Goal: Obtain resource: Obtain resource

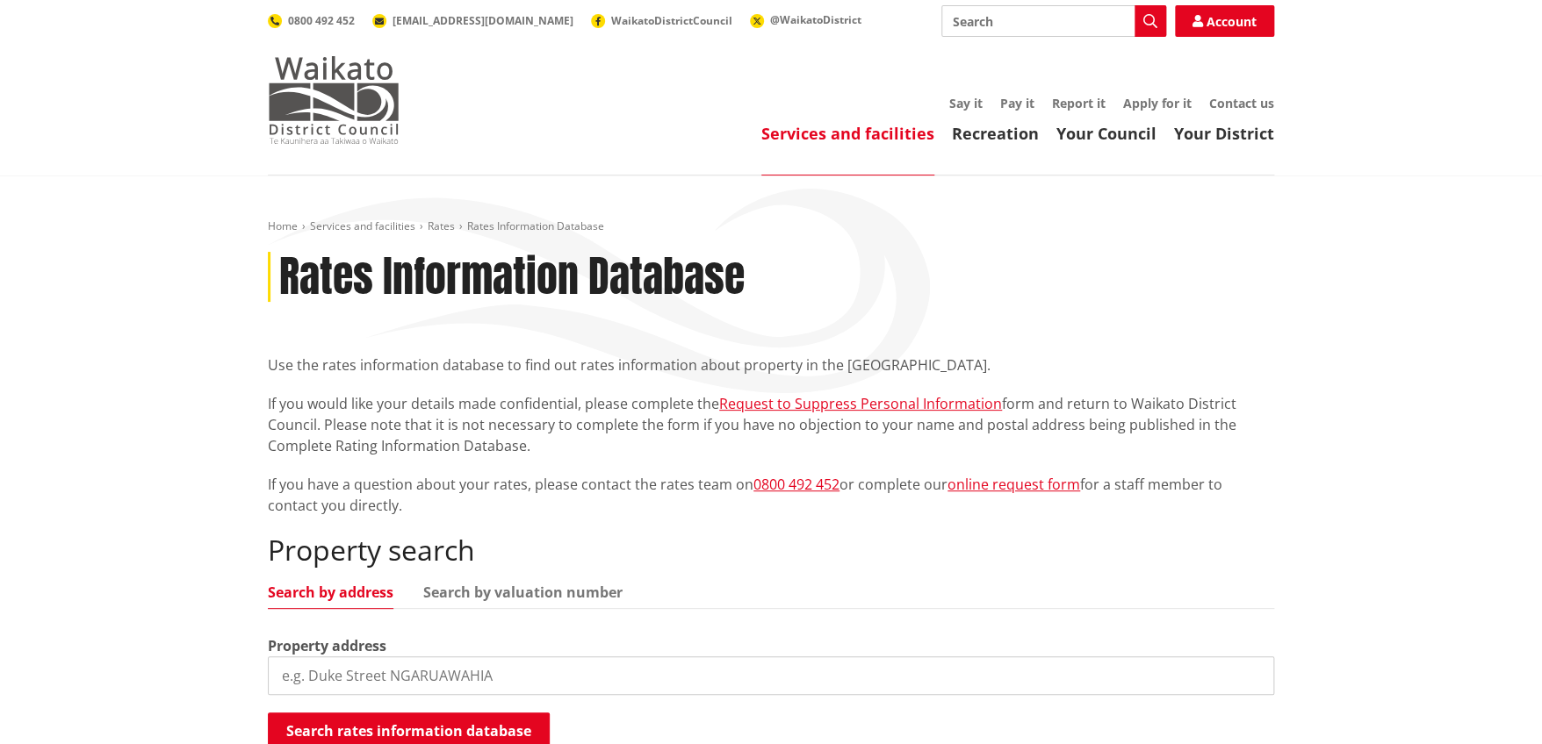
click at [368, 98] on img at bounding box center [334, 100] width 132 height 88
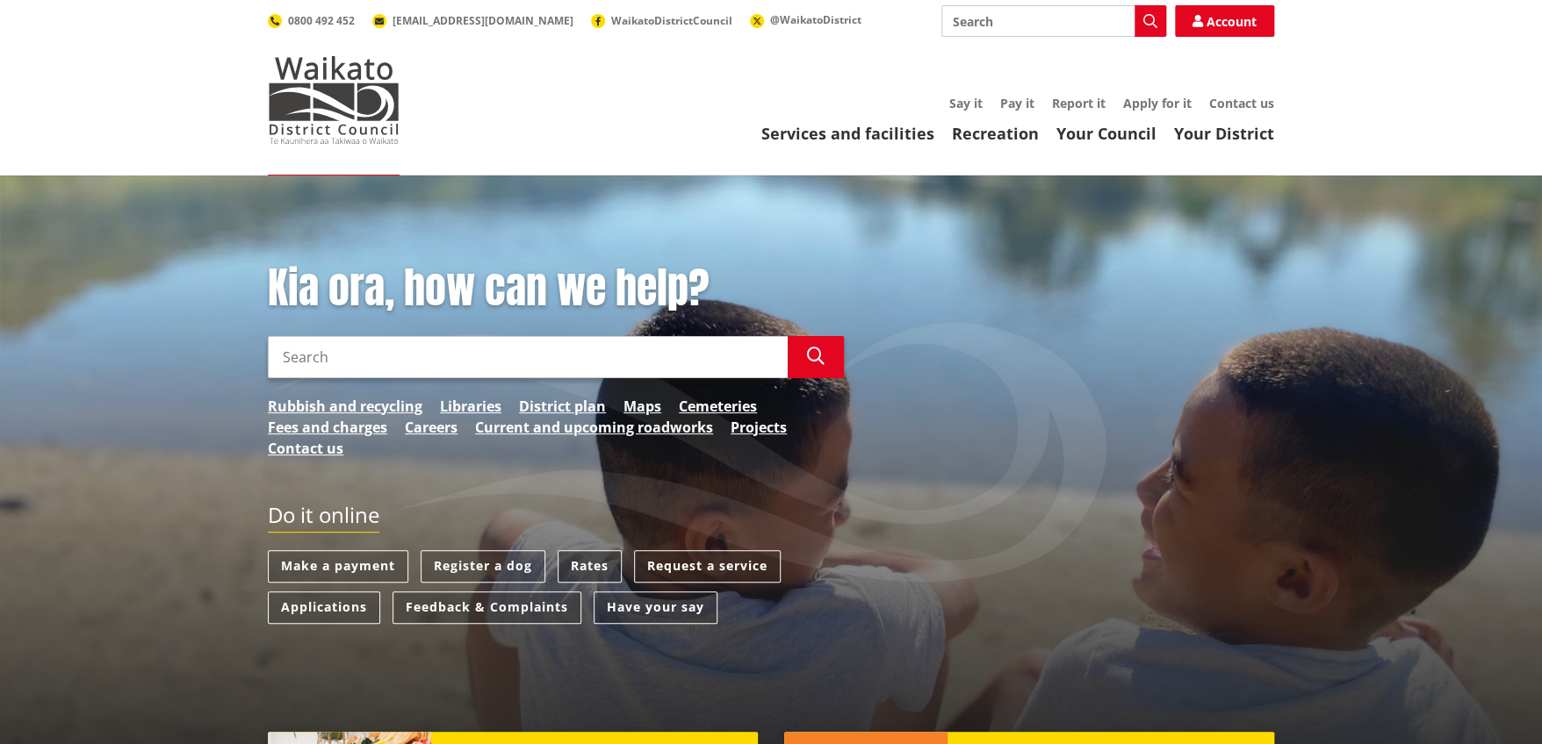
click at [612, 567] on link "Rates" at bounding box center [589, 566] width 64 height 32
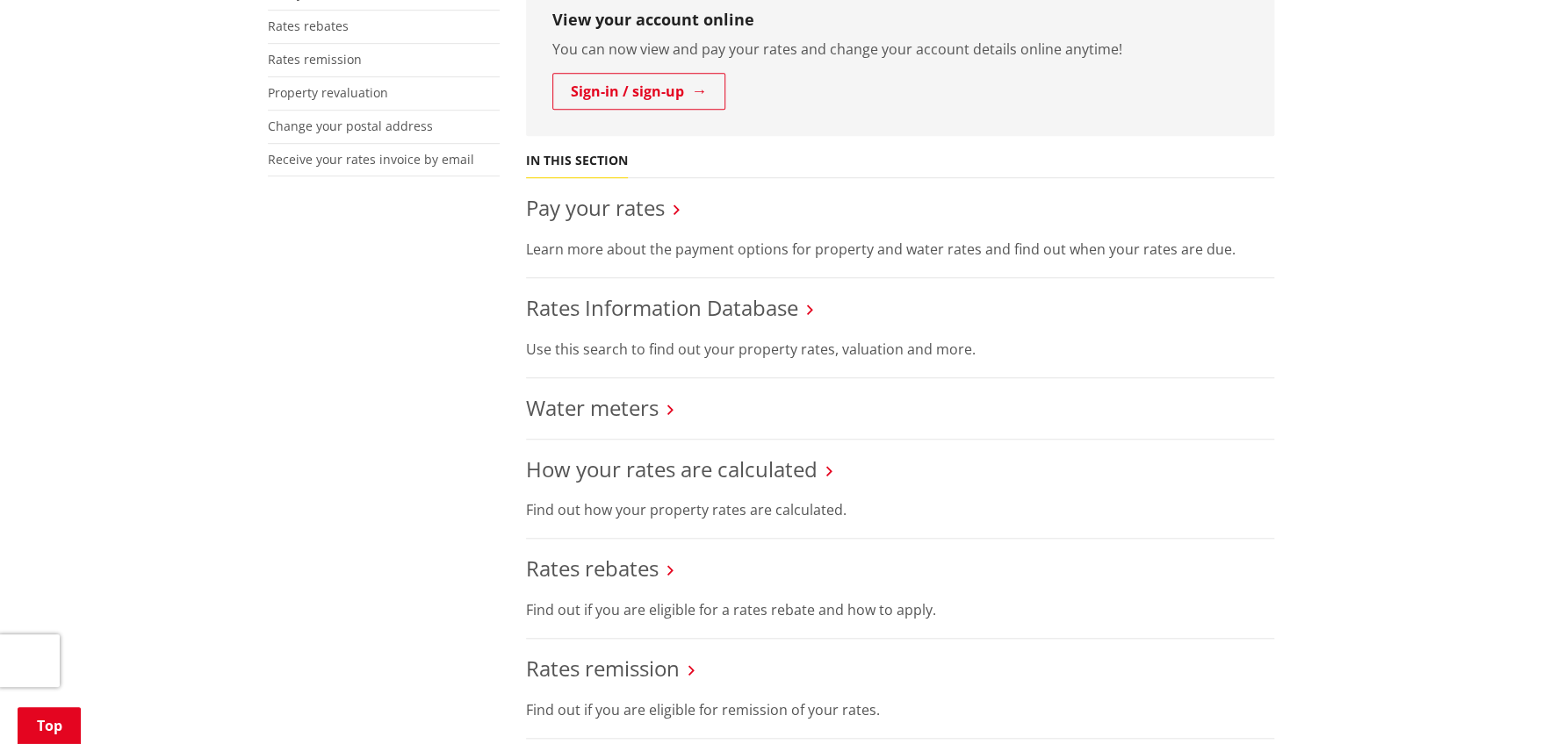
scroll to position [527, 0]
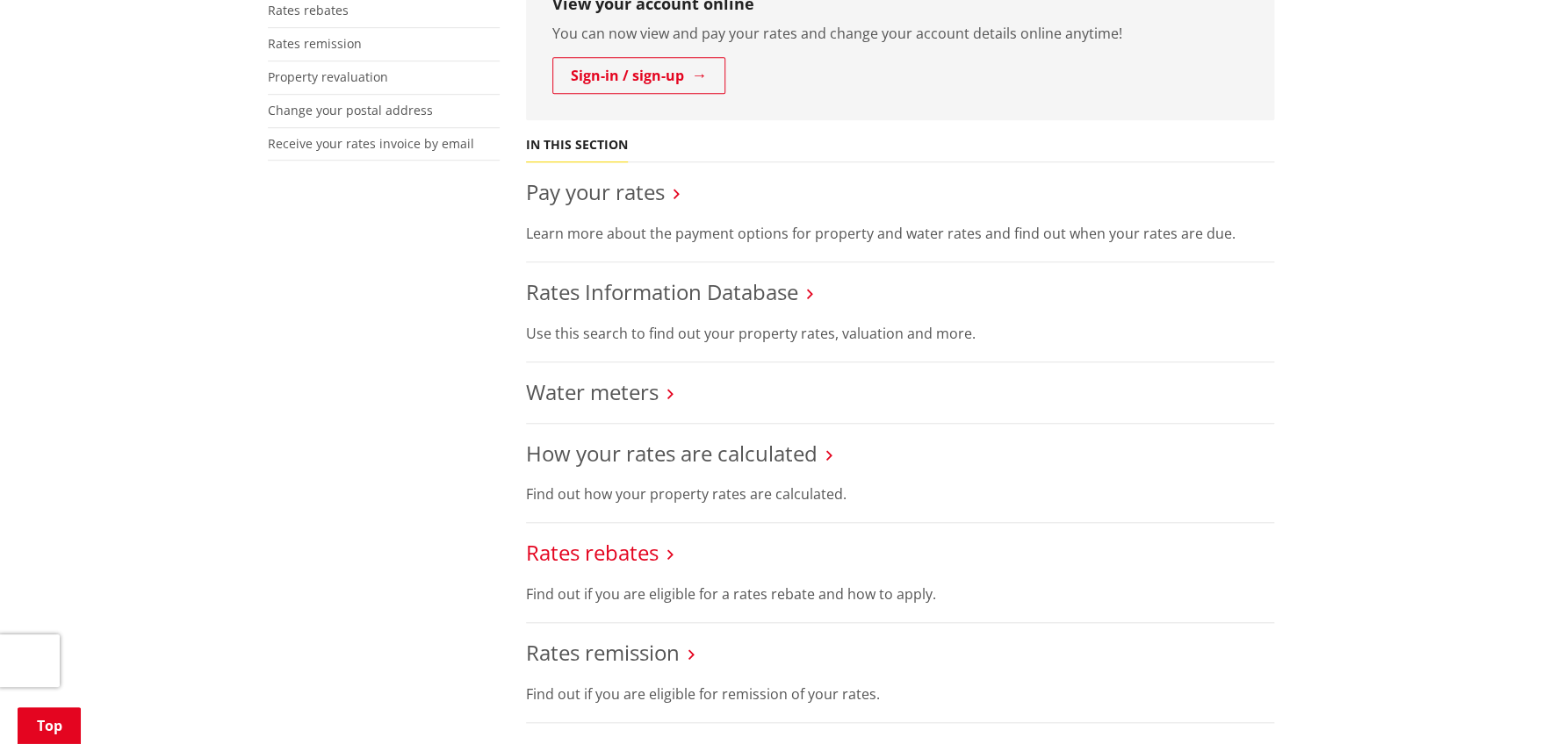
click at [658, 544] on link "Rates rebates" at bounding box center [592, 552] width 133 height 29
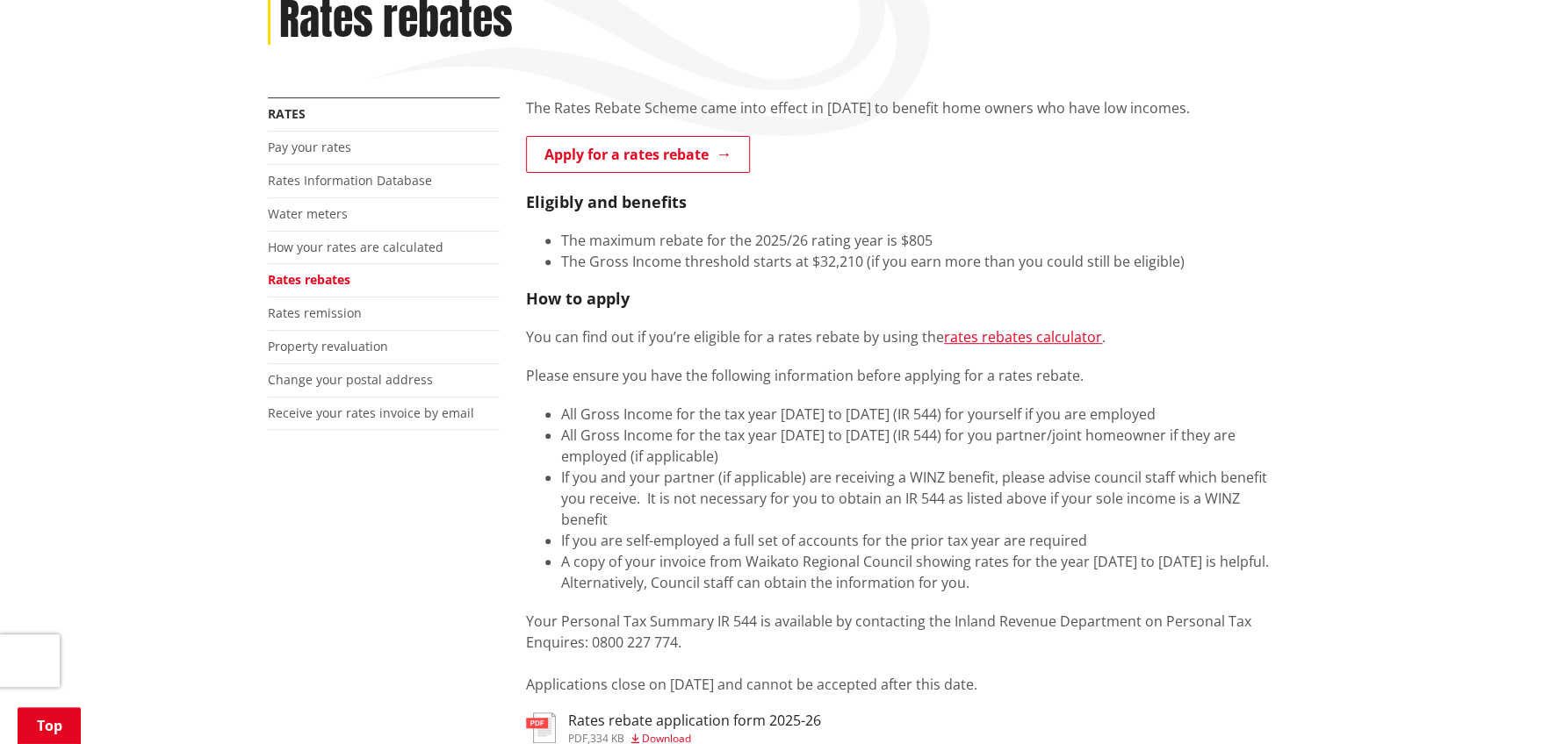
scroll to position [350, 0]
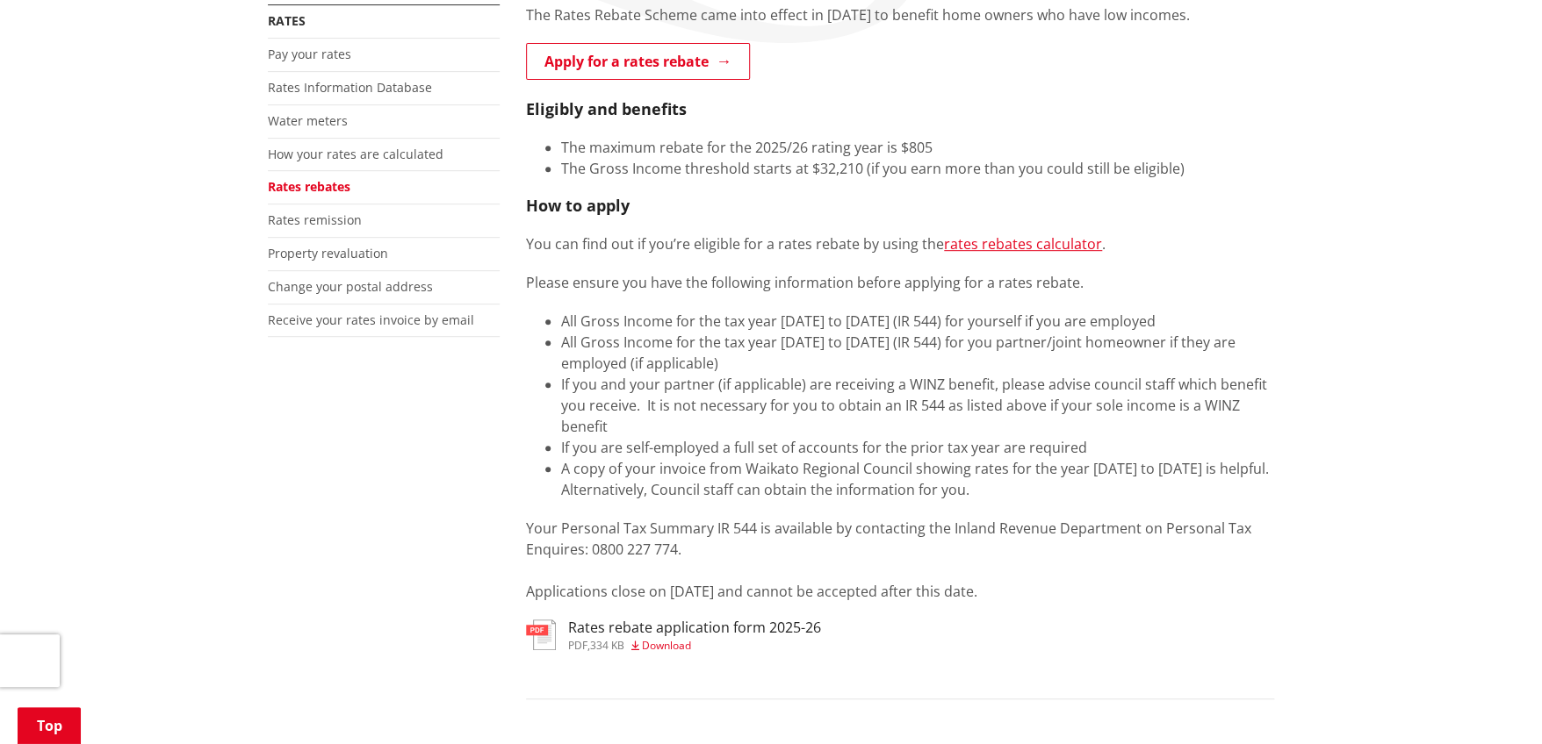
click at [712, 623] on h3 "Rates rebate application form 2025-26" at bounding box center [694, 628] width 253 height 17
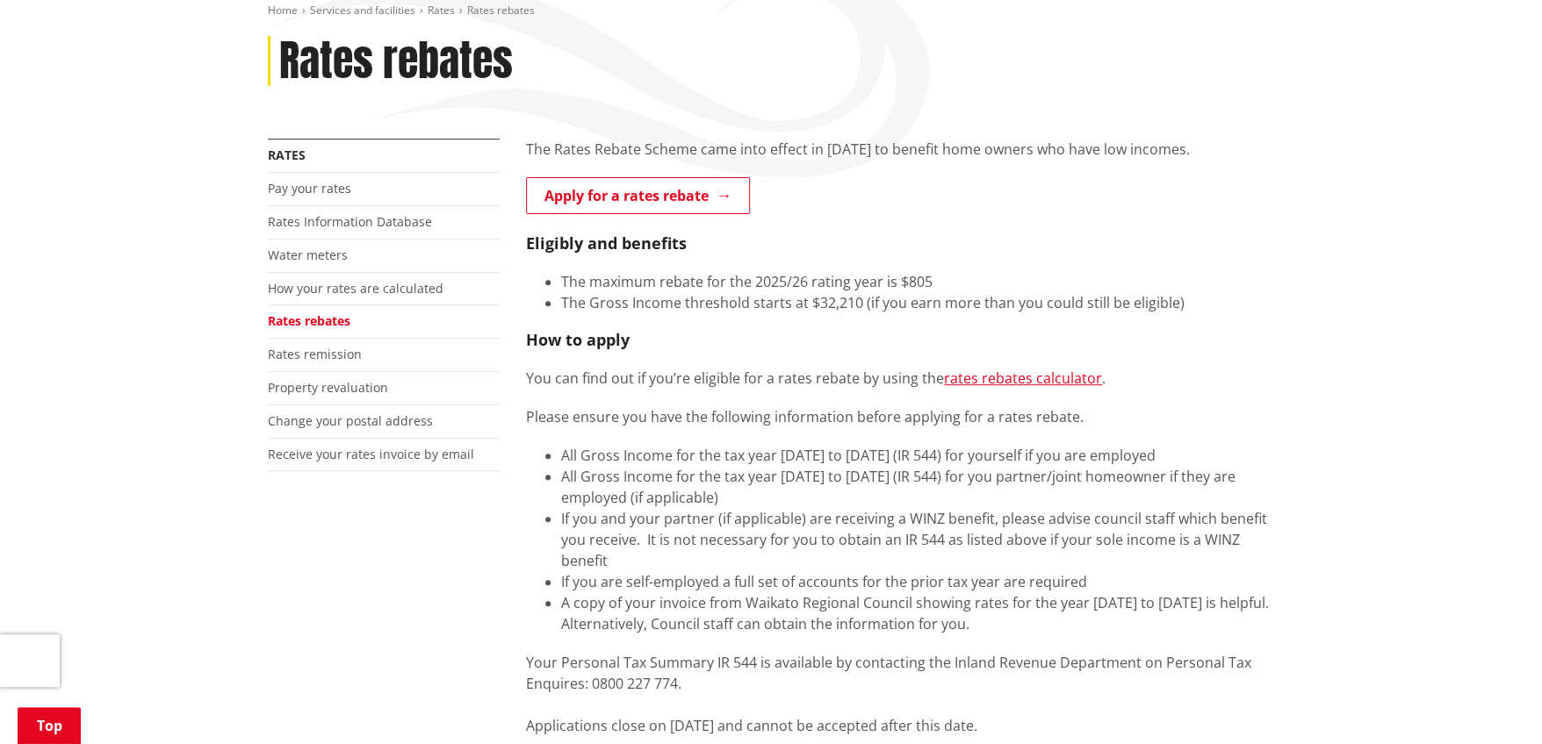
scroll to position [175, 0]
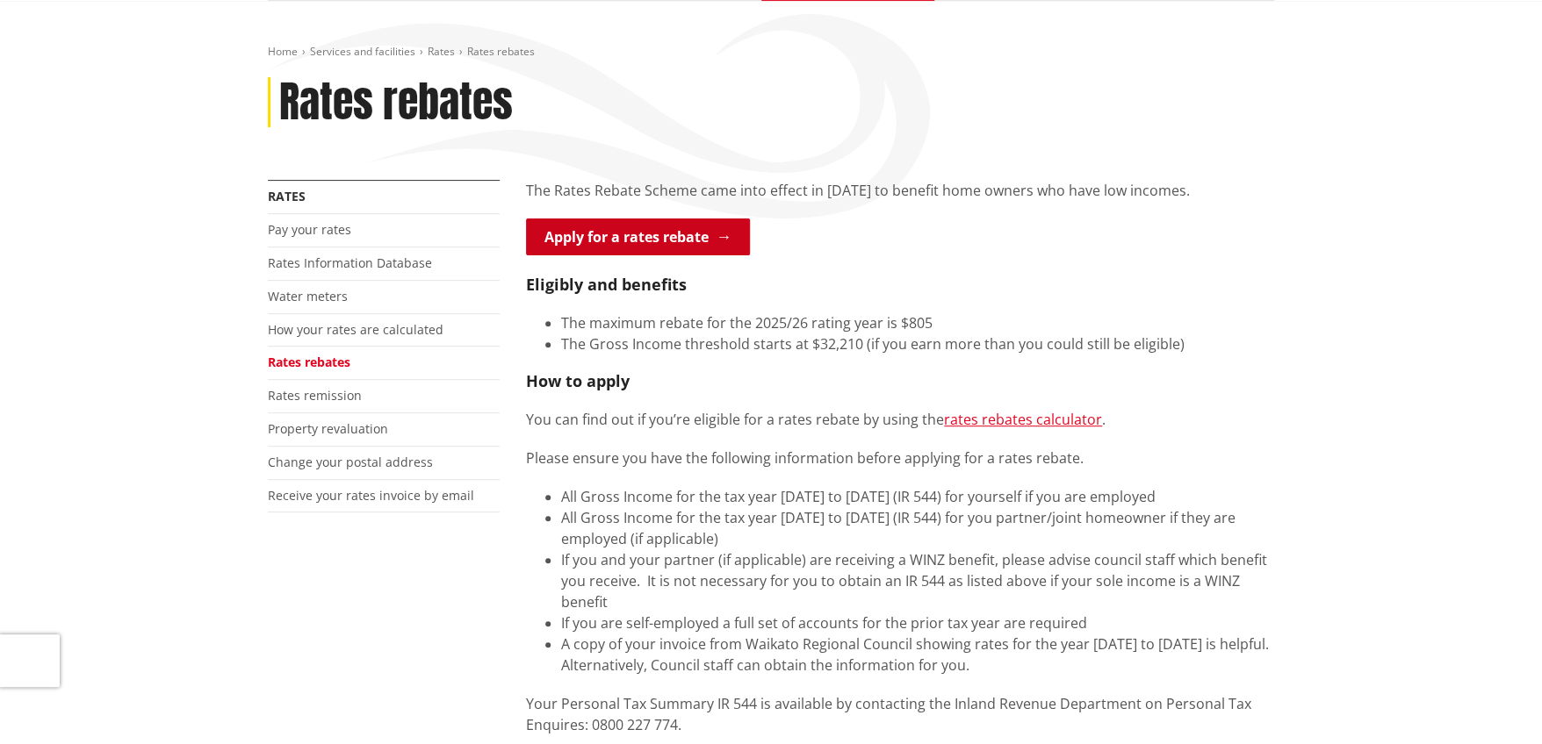
click at [557, 247] on link "Apply for a rates rebate" at bounding box center [638, 237] width 224 height 37
